Goal: Task Accomplishment & Management: Use online tool/utility

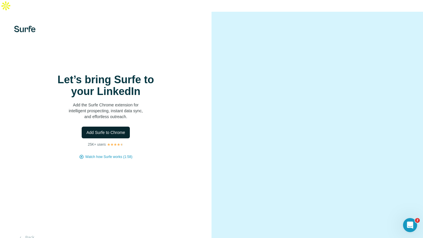
click at [127, 127] on button "Add Surfe to Chrome" at bounding box center [106, 133] width 48 height 12
